Goal: Information Seeking & Learning: Learn about a topic

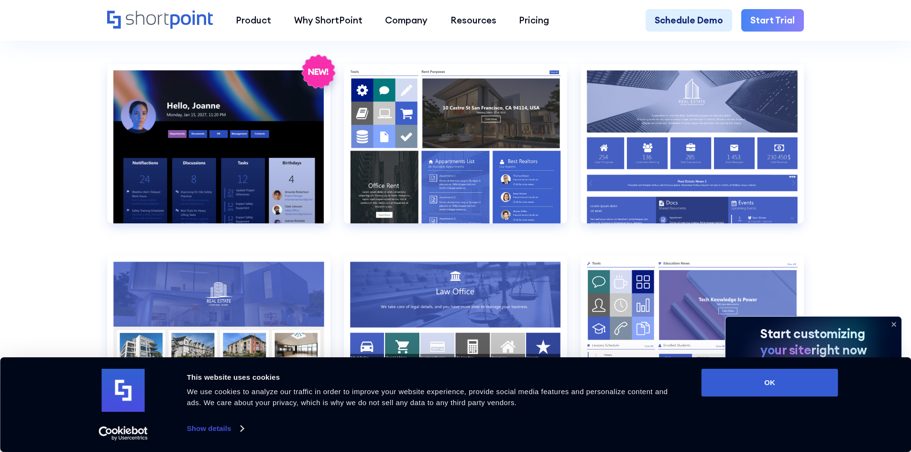
scroll to position [1029, 0]
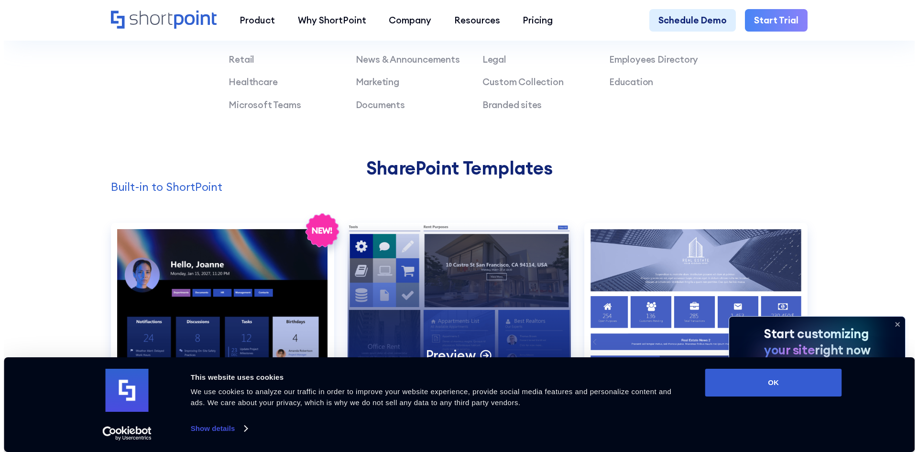
scroll to position [1030, 0]
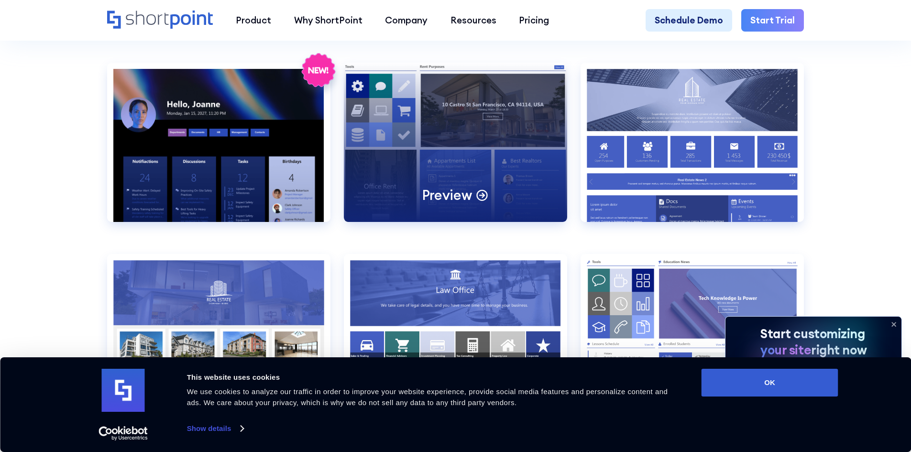
click at [389, 115] on div "Preview" at bounding box center [455, 142] width 223 height 159
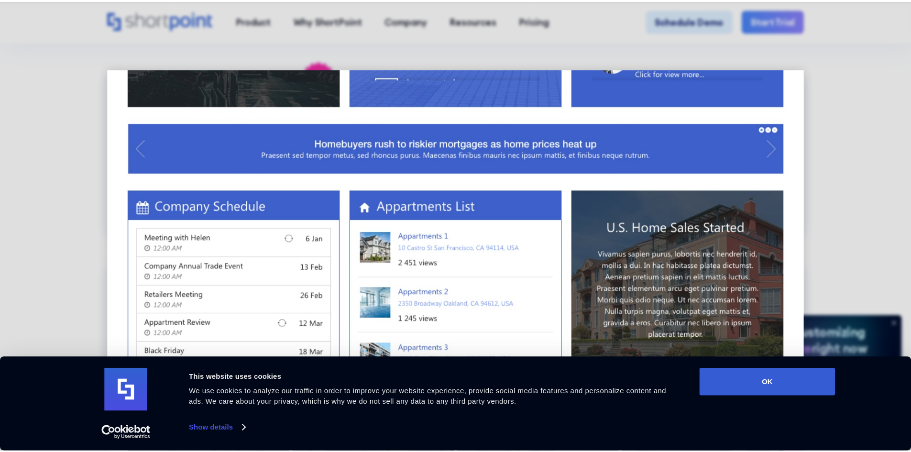
scroll to position [622, 0]
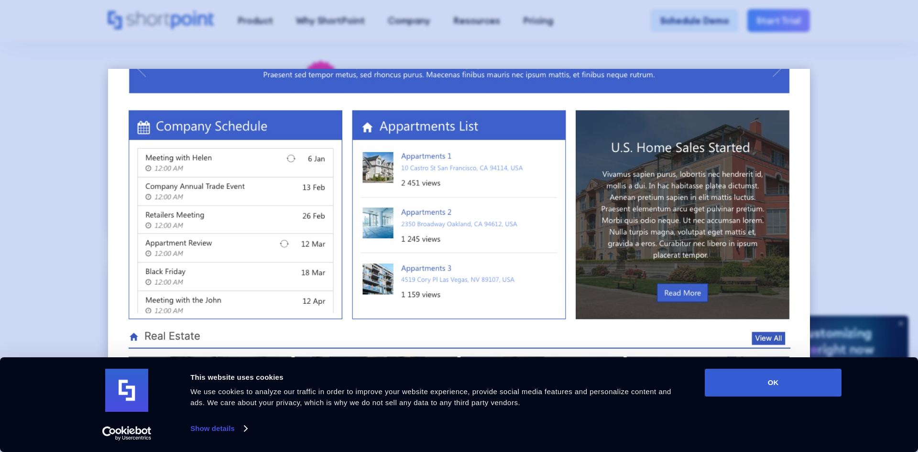
click at [831, 184] on div at bounding box center [459, 226] width 918 height 452
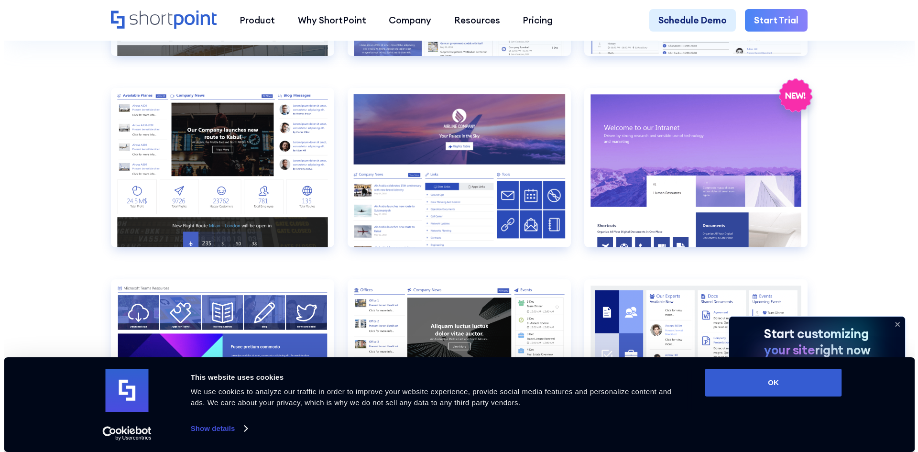
scroll to position [1385, 0]
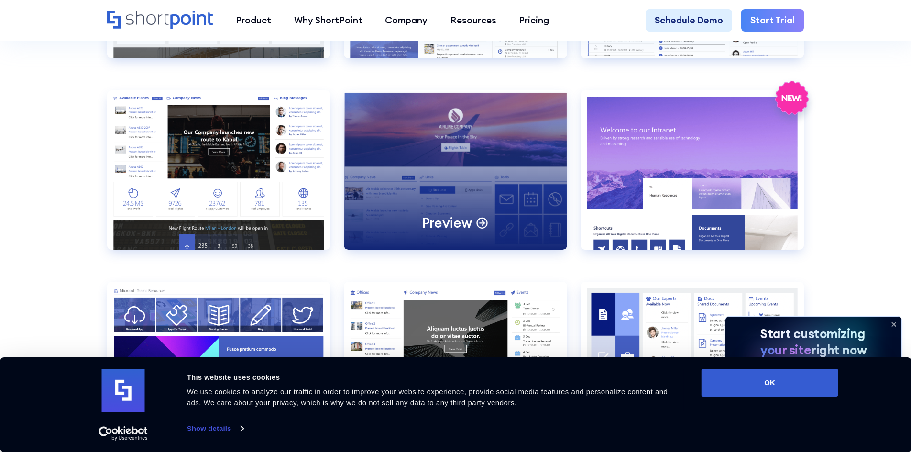
click at [509, 216] on div "Preview" at bounding box center [455, 169] width 223 height 159
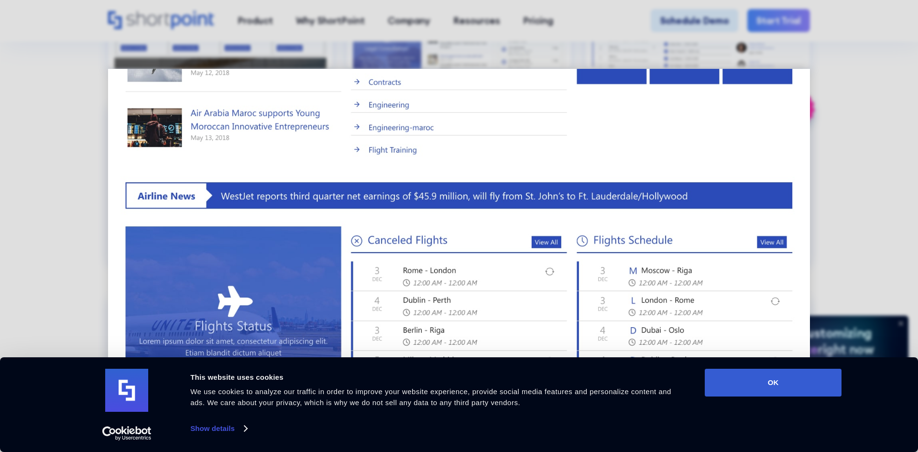
scroll to position [464, 0]
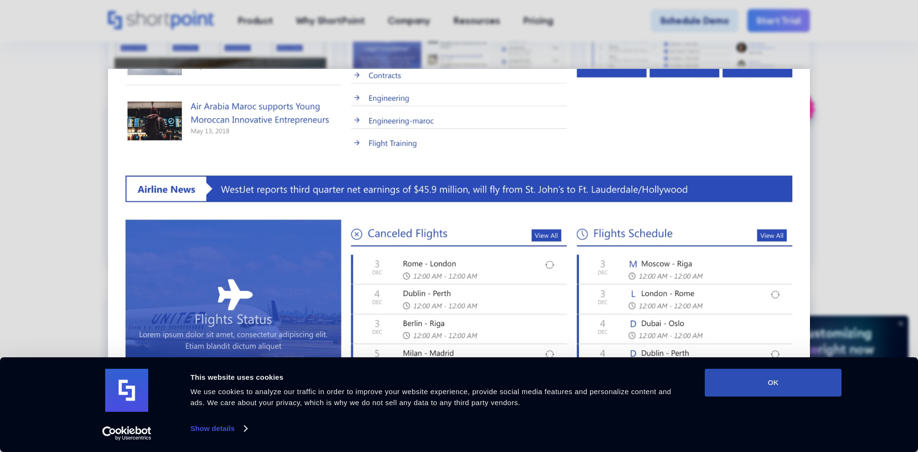
click at [812, 382] on button "OK" at bounding box center [773, 383] width 137 height 28
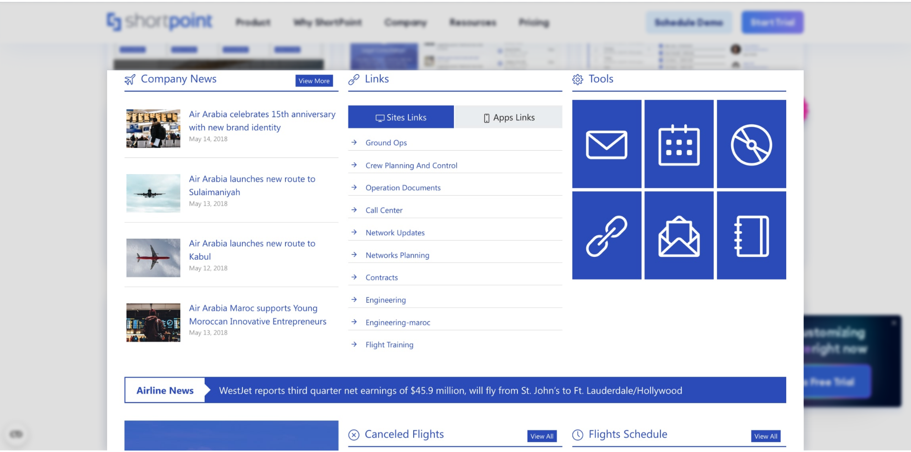
scroll to position [262, 0]
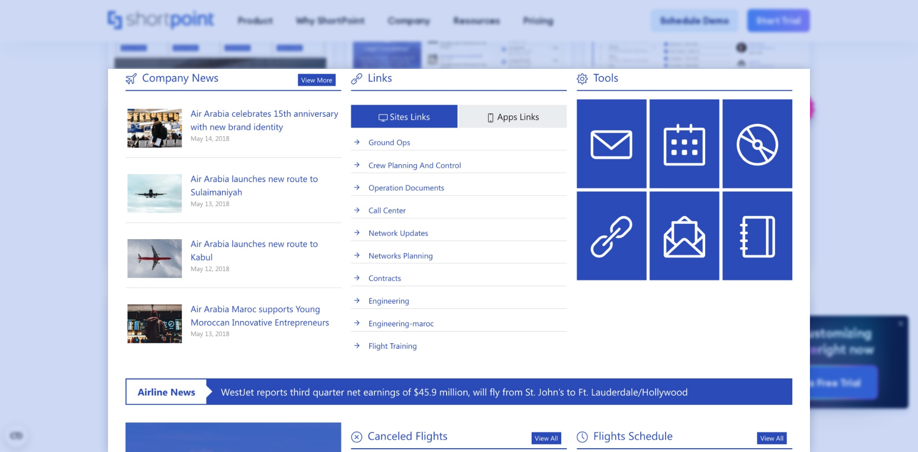
click at [98, 195] on div at bounding box center [459, 226] width 918 height 452
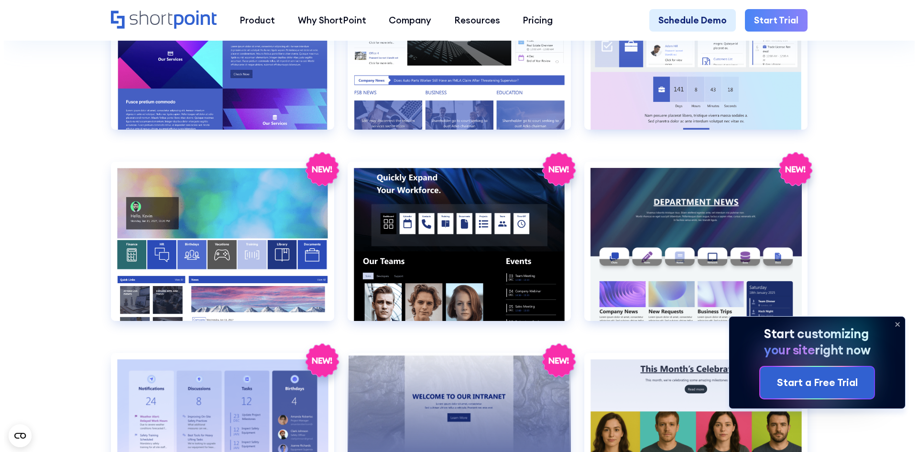
scroll to position [1696, 0]
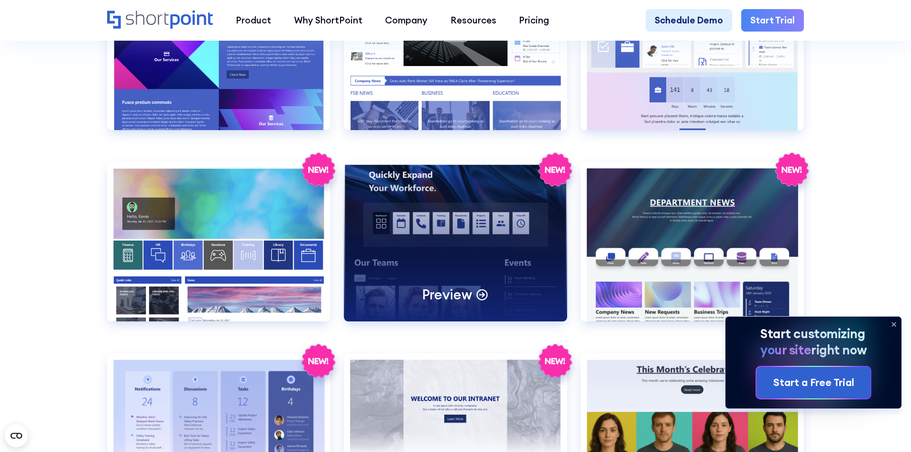
click at [423, 274] on div "Preview" at bounding box center [455, 241] width 223 height 159
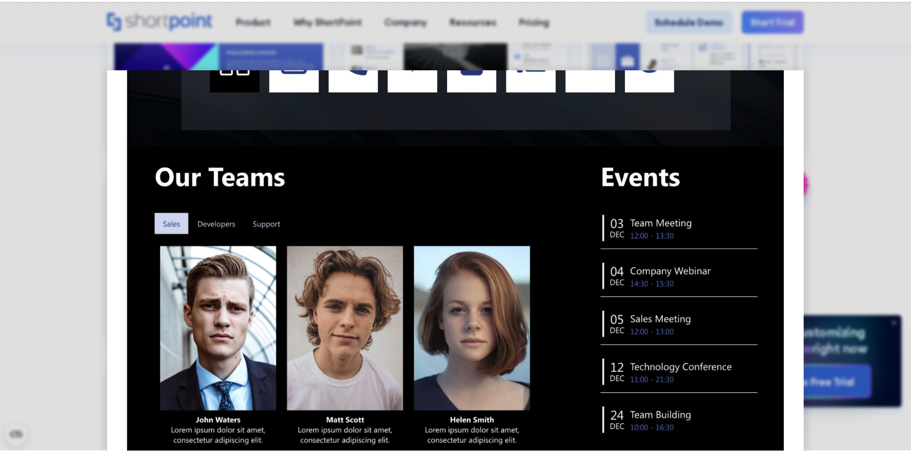
scroll to position [0, 0]
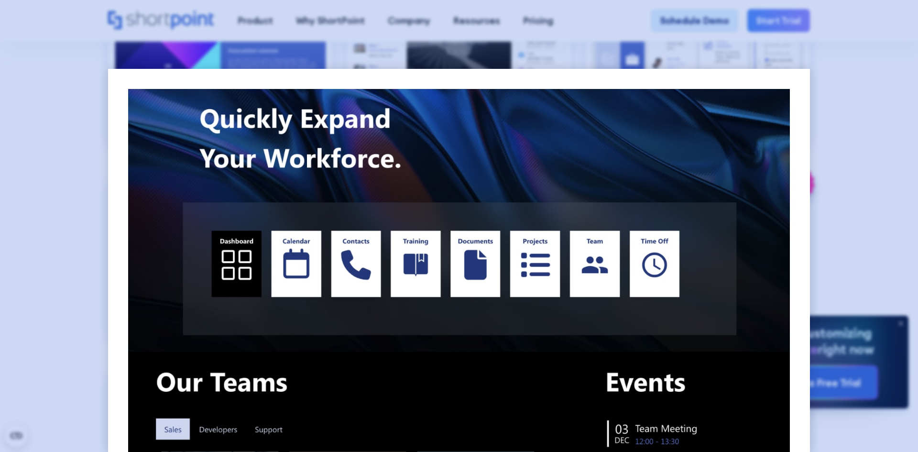
click at [888, 148] on div at bounding box center [459, 226] width 918 height 452
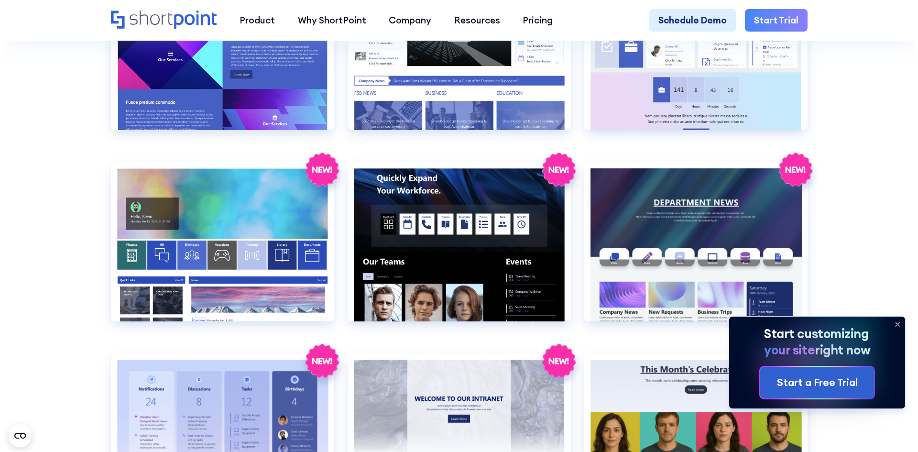
scroll to position [1846, 0]
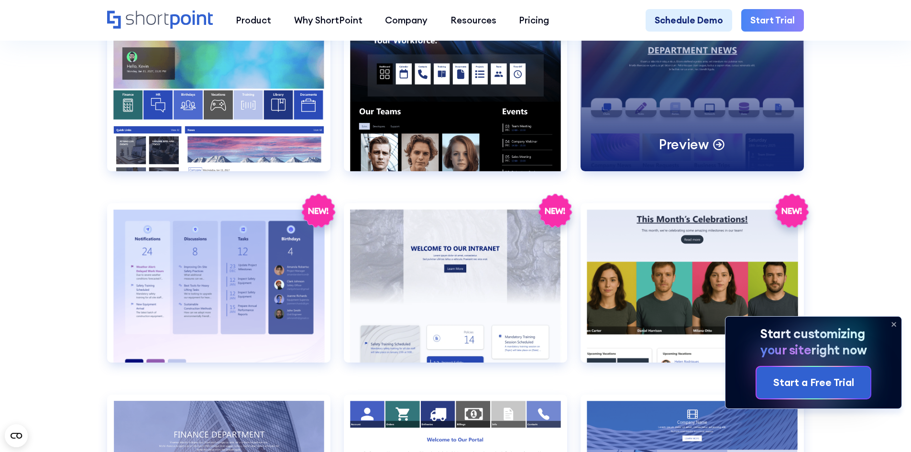
click at [704, 126] on div "Preview" at bounding box center [691, 91] width 223 height 159
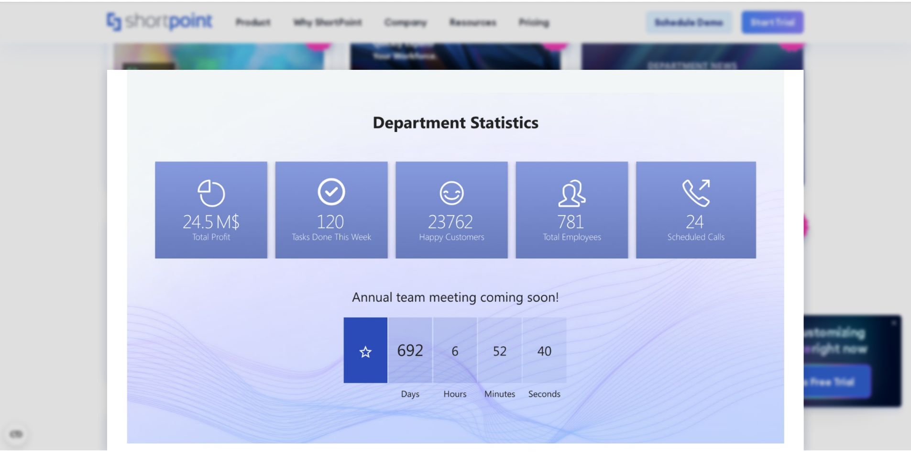
scroll to position [625, 0]
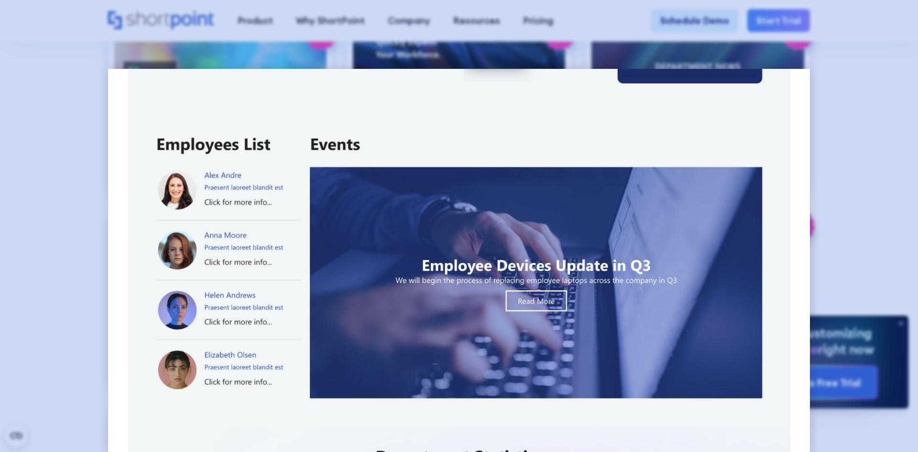
click at [842, 178] on div at bounding box center [459, 226] width 918 height 452
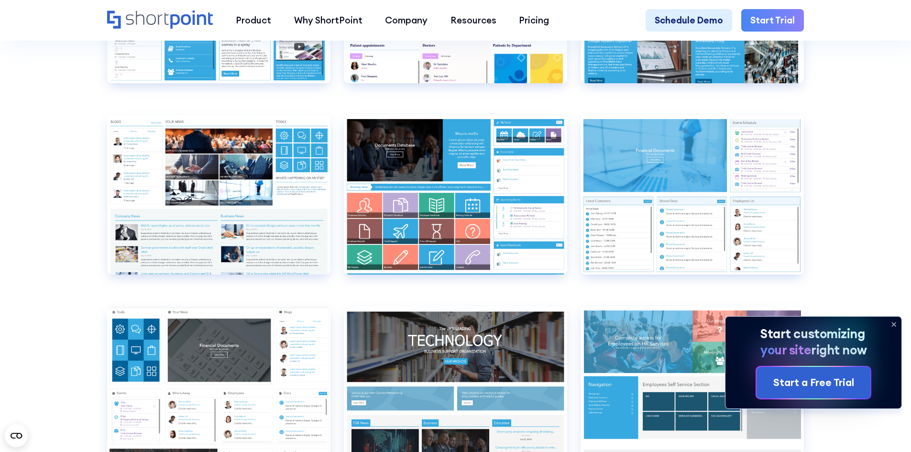
scroll to position [4886, 0]
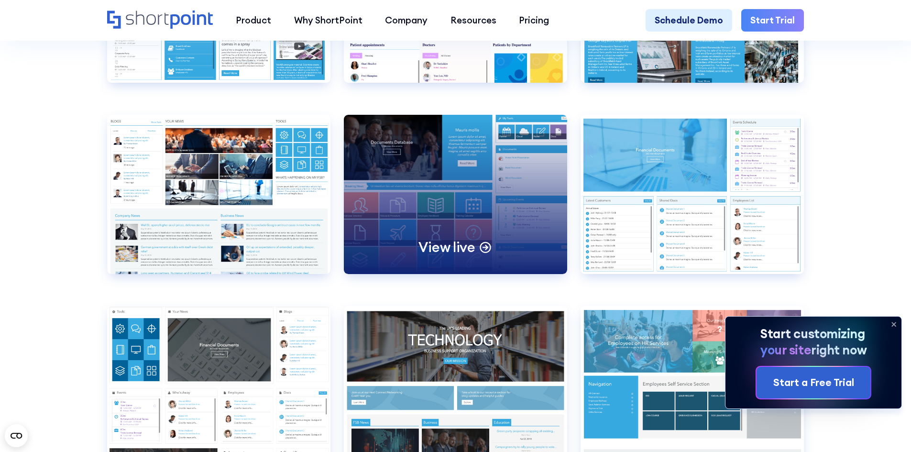
click at [544, 203] on div "View live" at bounding box center [455, 194] width 223 height 159
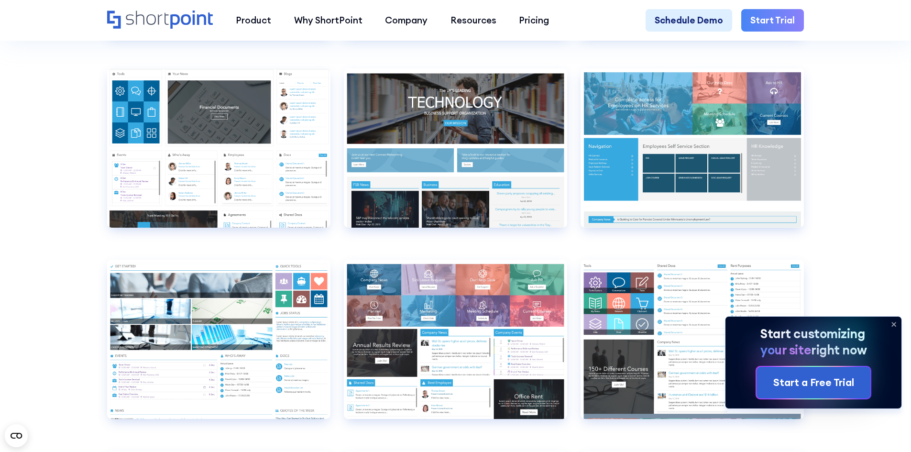
scroll to position [5124, 0]
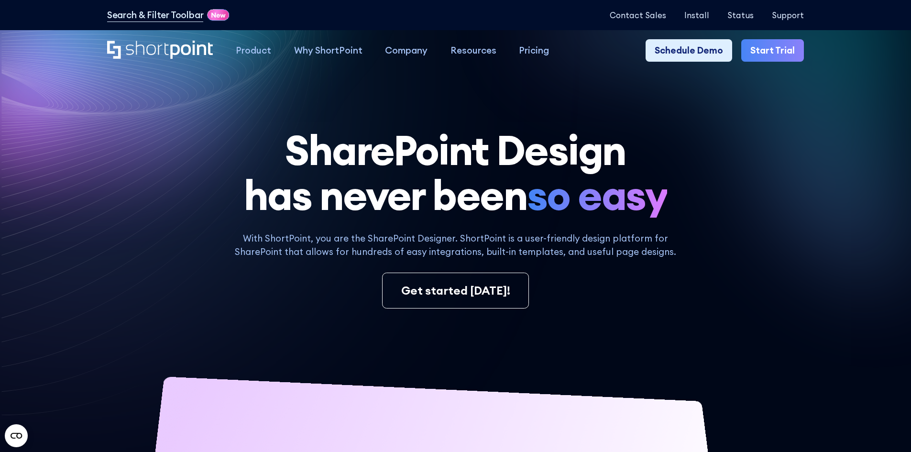
scroll to position [312, 0]
